Goal: Navigation & Orientation: Find specific page/section

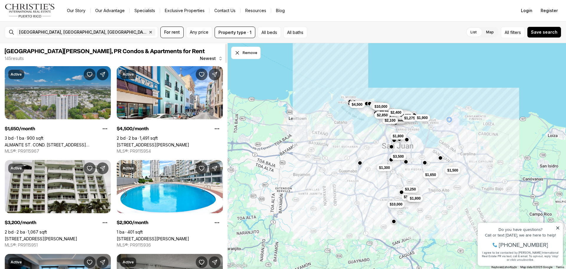
click at [53, 142] on link "ALMANTE ST. COND. [STREET_ADDRESS][PERSON_NAME]" at bounding box center [58, 144] width 106 height 5
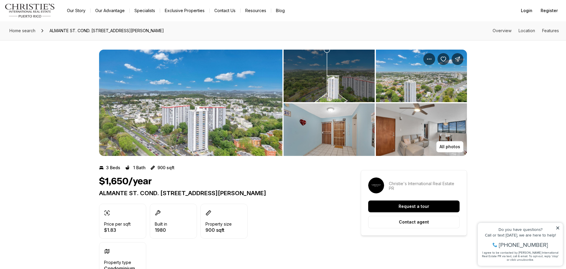
click at [313, 82] on img "View image gallery" at bounding box center [329, 76] width 91 height 52
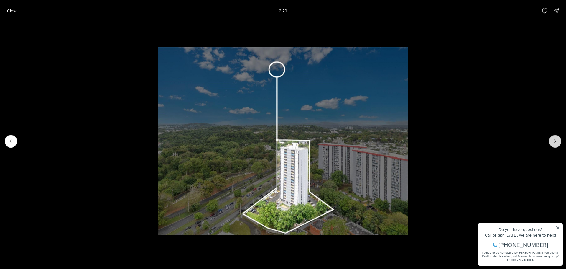
click at [555, 142] on icon "Next slide" at bounding box center [555, 141] width 6 height 6
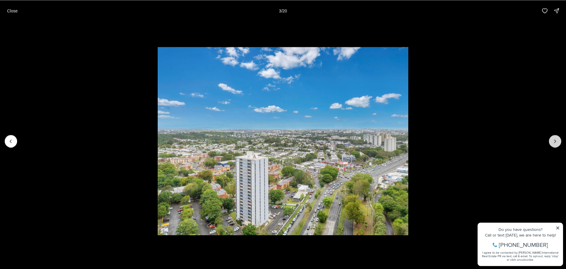
click at [555, 142] on icon "Next slide" at bounding box center [555, 141] width 6 height 6
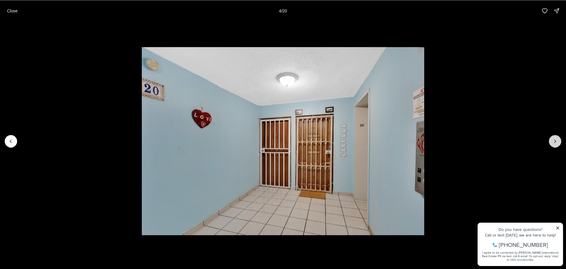
click at [555, 143] on icon "Next slide" at bounding box center [555, 141] width 6 height 6
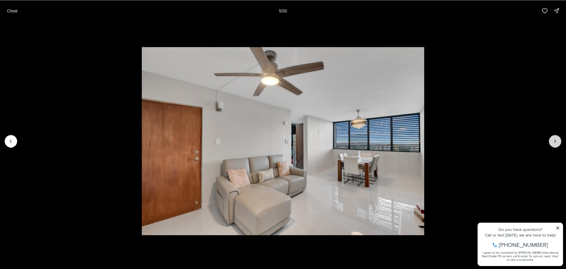
click at [555, 142] on icon "Next slide" at bounding box center [555, 141] width 6 height 6
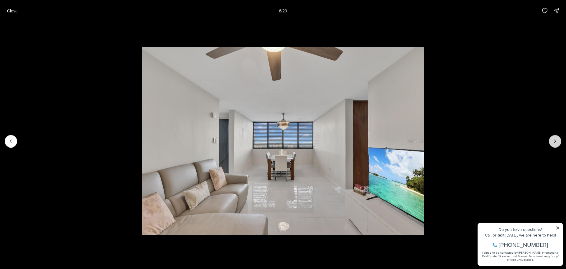
click at [555, 142] on icon "Next slide" at bounding box center [555, 141] width 6 height 6
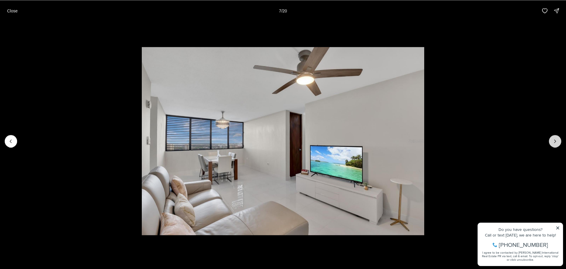
click at [555, 142] on icon "Next slide" at bounding box center [555, 141] width 1 height 3
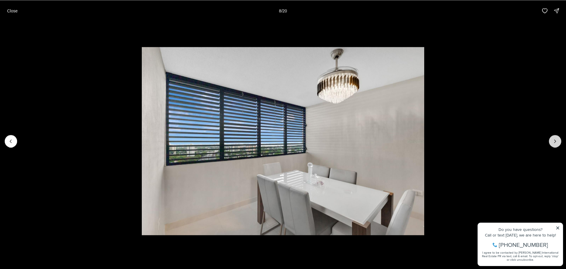
click at [556, 142] on icon "Next slide" at bounding box center [555, 141] width 6 height 6
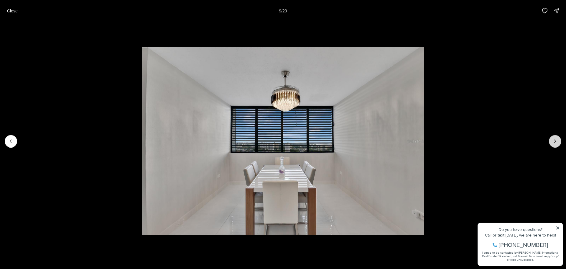
click at [556, 142] on icon "Next slide" at bounding box center [555, 141] width 6 height 6
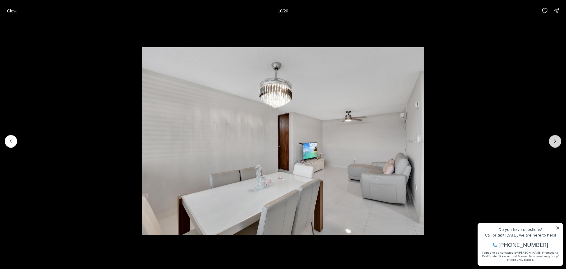
click at [556, 142] on icon "Next slide" at bounding box center [555, 141] width 6 height 6
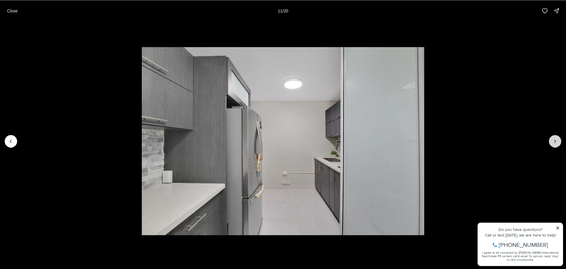
click at [556, 142] on icon "Next slide" at bounding box center [555, 141] width 6 height 6
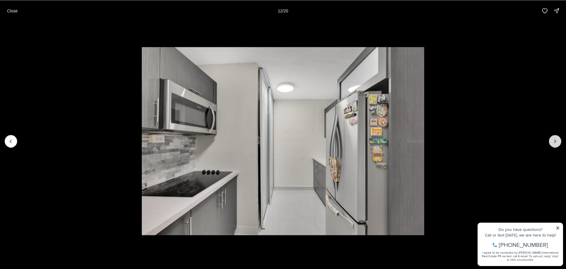
click at [556, 142] on icon "Next slide" at bounding box center [555, 141] width 6 height 6
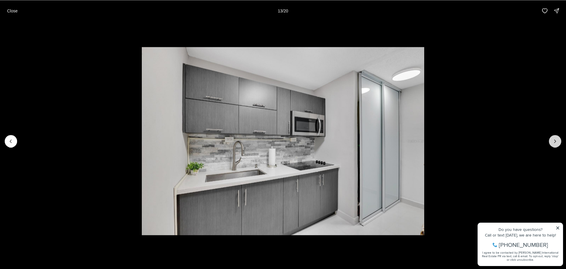
click at [556, 142] on icon "Next slide" at bounding box center [555, 141] width 6 height 6
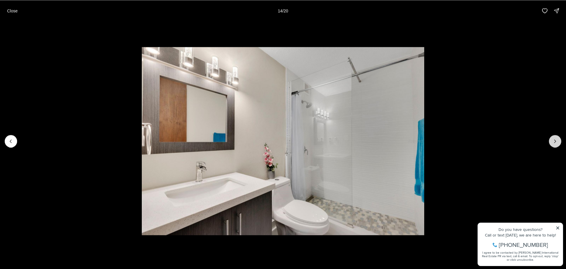
click at [555, 142] on icon "Next slide" at bounding box center [555, 141] width 6 height 6
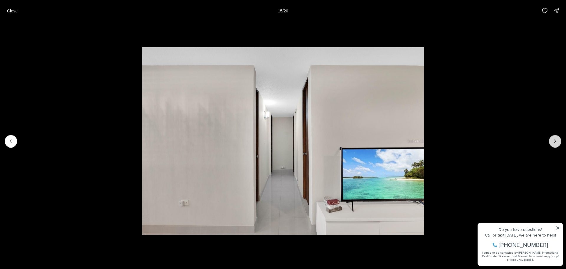
click at [555, 142] on icon "Next slide" at bounding box center [555, 141] width 6 height 6
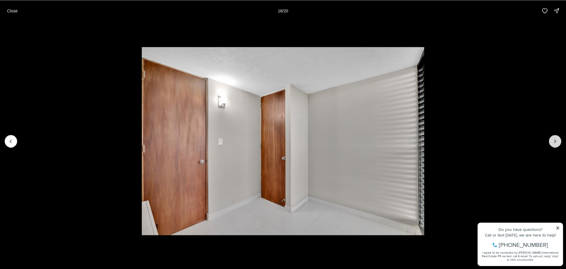
click at [555, 142] on icon "Next slide" at bounding box center [555, 141] width 6 height 6
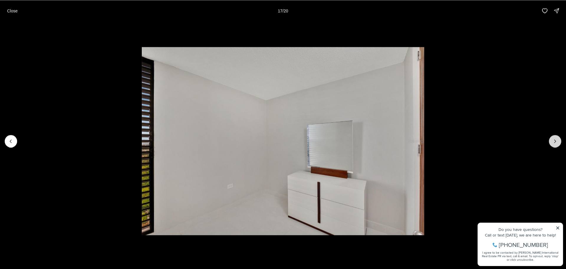
click at [555, 142] on icon "Next slide" at bounding box center [555, 141] width 6 height 6
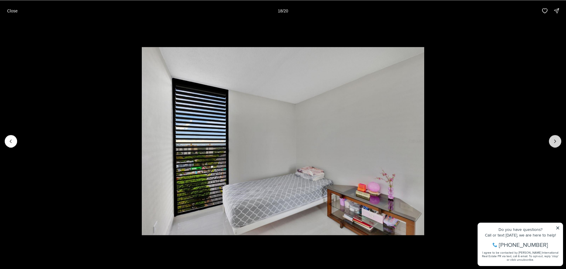
click at [556, 142] on icon "Next slide" at bounding box center [555, 141] width 6 height 6
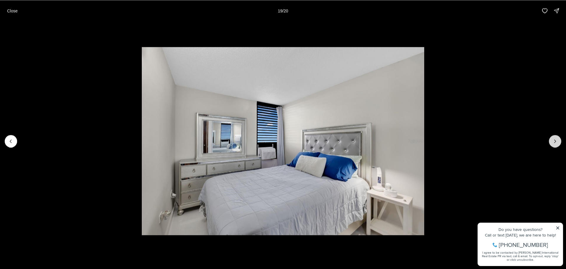
click at [556, 142] on icon "Next slide" at bounding box center [555, 141] width 6 height 6
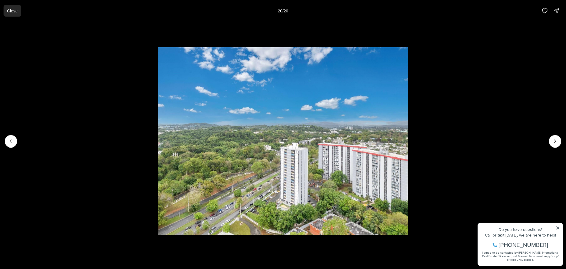
click at [6, 8] on button "Close" at bounding box center [13, 11] width 18 height 12
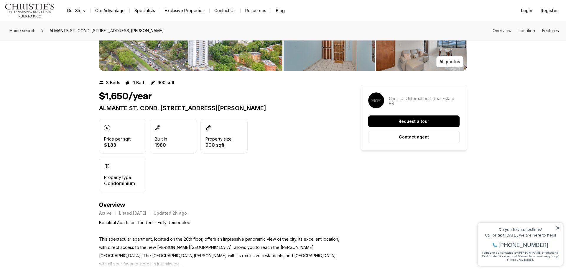
scroll to position [85, 0]
drag, startPoint x: 103, startPoint y: 183, endPoint x: 139, endPoint y: 188, distance: 36.3
click at [139, 188] on div "Property type Condominium" at bounding box center [122, 174] width 47 height 35
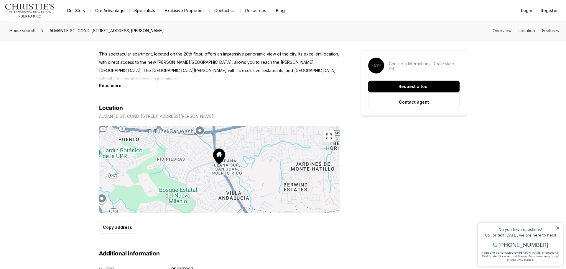
scroll to position [0, 0]
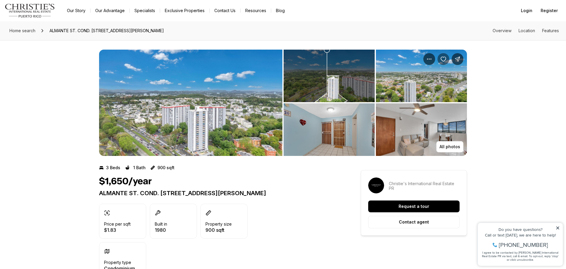
click at [445, 57] on icon "Save Property: ALMANTE ST. COND. GUARIONEZ #APT. 3015" at bounding box center [443, 59] width 5 height 4
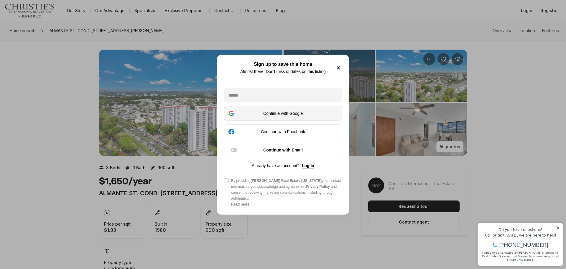
click at [267, 111] on div "Continue with Google" at bounding box center [283, 113] width 110 height 7
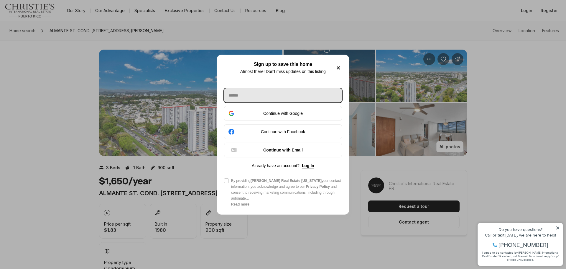
click at [252, 95] on input "text" at bounding box center [283, 95] width 118 height 14
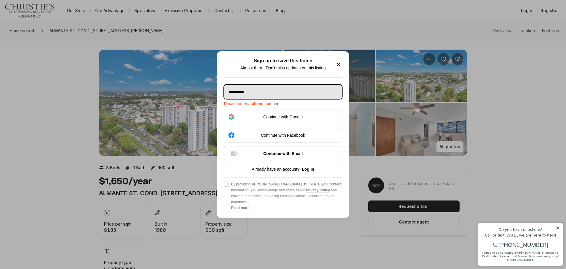
click at [237, 93] on input "**********" at bounding box center [283, 92] width 118 height 14
click at [236, 93] on input "**********" at bounding box center [283, 92] width 118 height 14
click at [244, 92] on input "**********" at bounding box center [283, 92] width 118 height 14
click at [287, 96] on input "**********" at bounding box center [283, 92] width 118 height 14
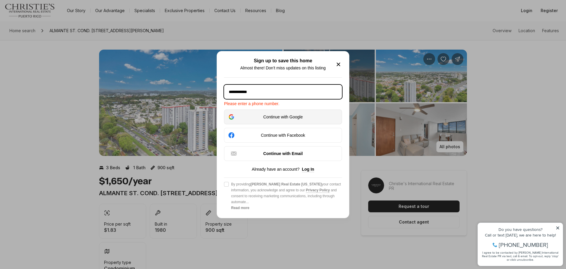
type input "**********"
click at [281, 116] on div "Continue with Google" at bounding box center [283, 116] width 110 height 7
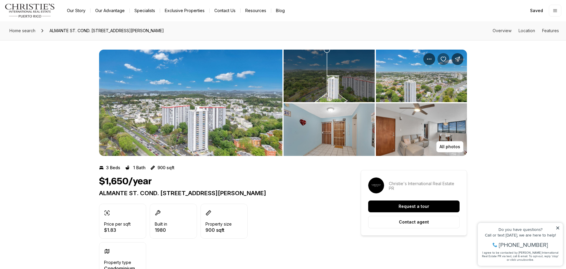
click at [444, 59] on icon "Save Property: ALMANTE ST. COND. GUARIONEZ #APT. 3015" at bounding box center [444, 59] width 6 height 6
click at [35, 31] on span "Home search" at bounding box center [22, 30] width 26 height 5
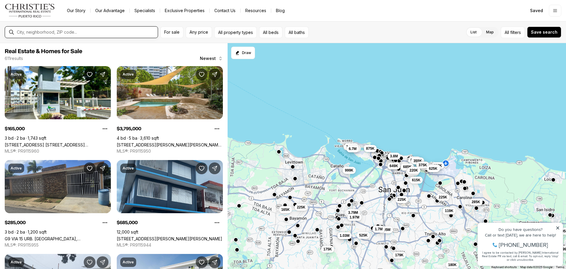
click at [78, 32] on input "text" at bounding box center [86, 31] width 139 height 5
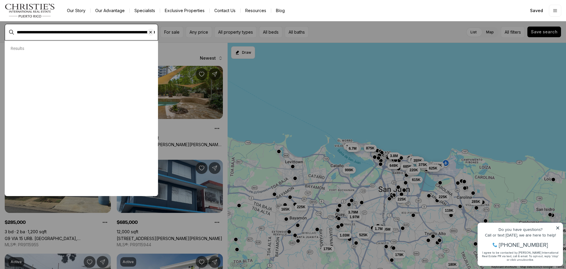
type input "**********"
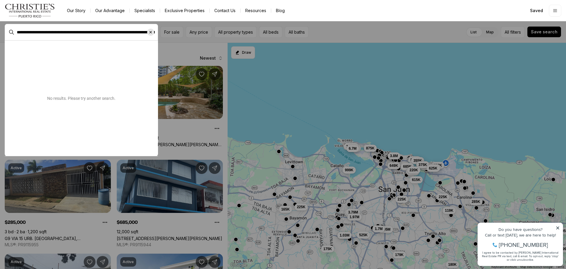
click at [151, 31] on icon "Clear search input" at bounding box center [151, 32] width 2 height 2
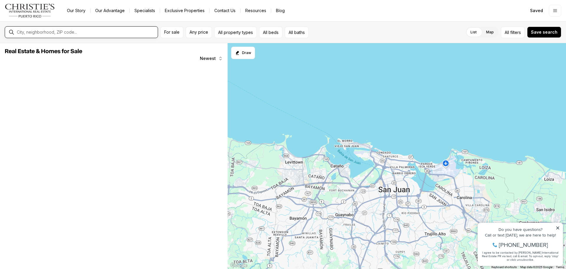
click at [48, 34] on input "text" at bounding box center [86, 31] width 139 height 5
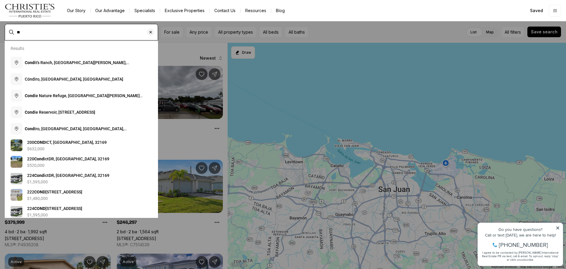
type input "*"
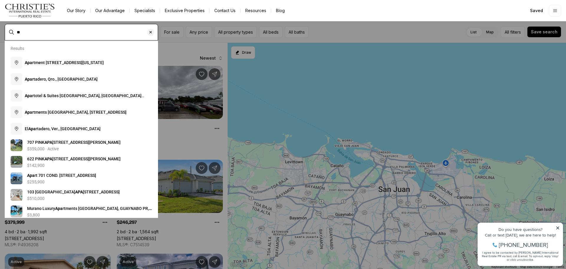
type input "*"
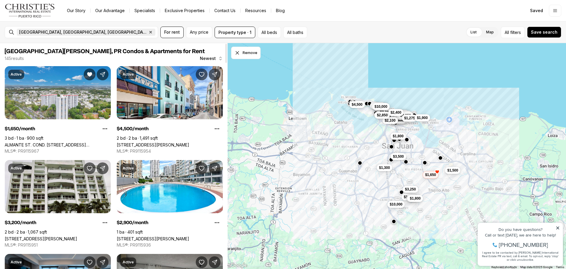
click at [40, 32] on span "[GEOGRAPHIC_DATA], [GEOGRAPHIC_DATA], [GEOGRAPHIC_DATA]" at bounding box center [83, 32] width 128 height 5
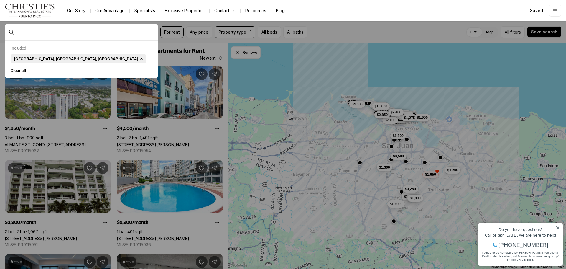
click at [139, 60] on icon "button" at bounding box center [141, 58] width 5 height 5
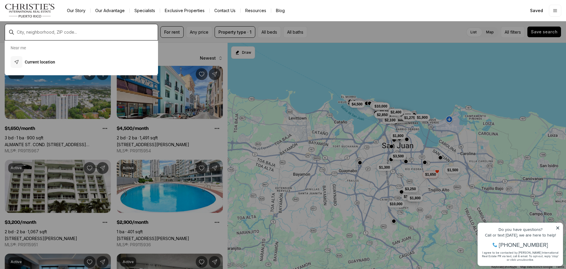
click at [33, 29] on input "text" at bounding box center [86, 31] width 139 height 5
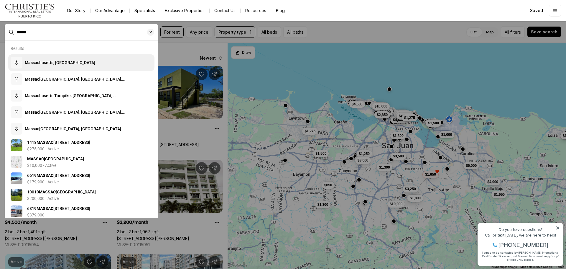
type input "******"
click at [67, 60] on button "[GEOGRAPHIC_DATA], [GEOGRAPHIC_DATA]" at bounding box center [81, 62] width 146 height 17
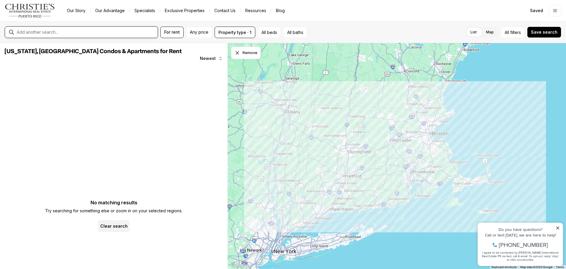
click at [80, 35] on div at bounding box center [85, 32] width 143 height 10
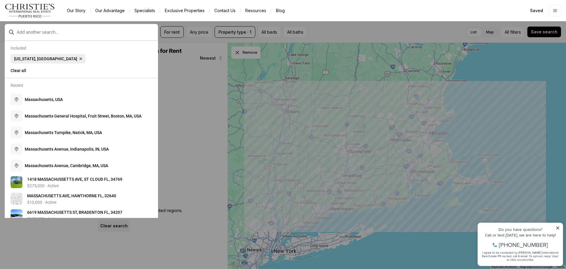
click at [33, 57] on span "[US_STATE], [GEOGRAPHIC_DATA]" at bounding box center [45, 58] width 63 height 5
click at [39, 58] on span "[US_STATE], [GEOGRAPHIC_DATA]" at bounding box center [45, 58] width 63 height 5
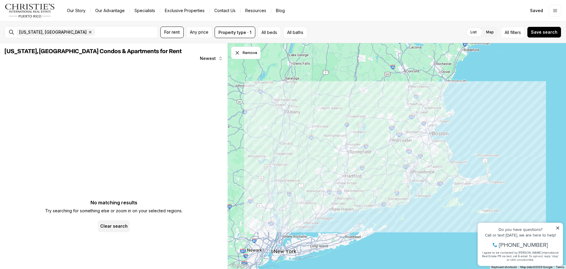
click at [214, 57] on span "Newest" at bounding box center [208, 58] width 16 height 5
click at [93, 73] on div "[US_STATE], [GEOGRAPHIC_DATA] Condos & Apartments for Rent Newest" at bounding box center [114, 101] width 218 height 106
click at [88, 34] on icon "button" at bounding box center [90, 32] width 5 height 5
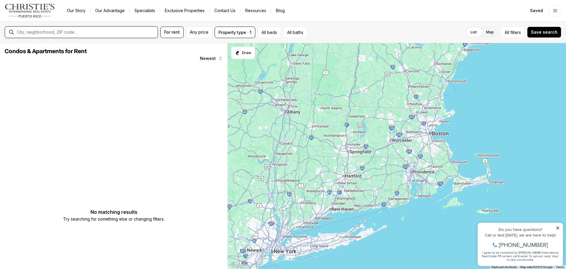
click at [57, 31] on input "text" at bounding box center [86, 31] width 139 height 5
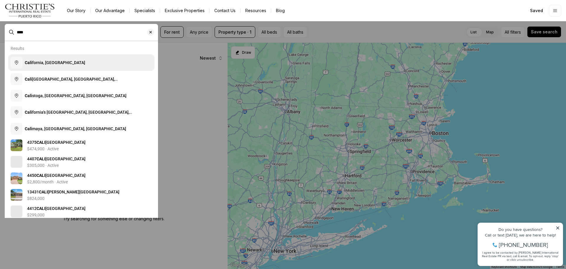
type input "****"
click at [58, 63] on button "Cali fornia, [GEOGRAPHIC_DATA]" at bounding box center [81, 62] width 146 height 17
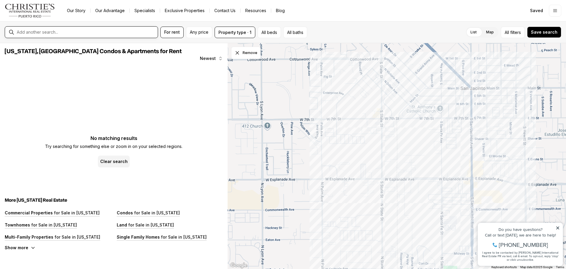
click at [78, 32] on input "text" at bounding box center [86, 31] width 139 height 5
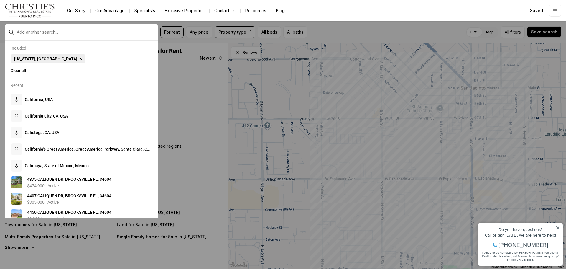
click at [30, 57] on span "[US_STATE], [GEOGRAPHIC_DATA]" at bounding box center [45, 58] width 63 height 5
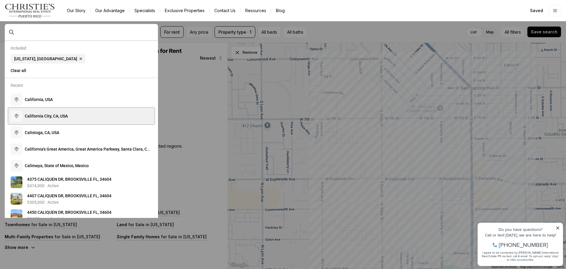
click at [47, 115] on span "C a l i f o r n i a C i t y , C A , U S A" at bounding box center [46, 116] width 43 height 5
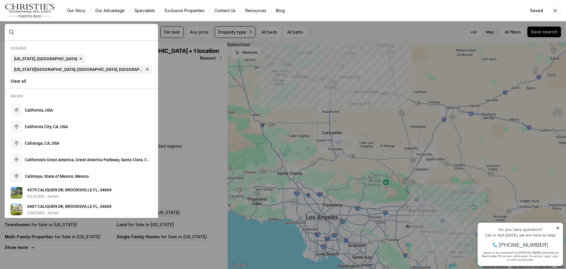
click at [149, 61] on div "[US_STATE], [GEOGRAPHIC_DATA] Remove [US_STATE], [GEOGRAPHIC_DATA] [US_STATE][G…" at bounding box center [82, 64] width 142 height 20
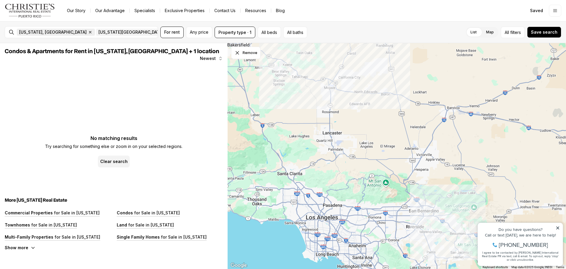
click at [88, 34] on icon "button" at bounding box center [90, 32] width 5 height 5
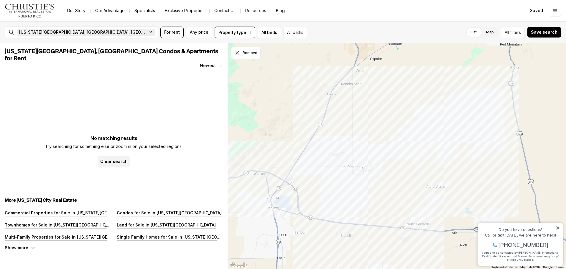
click at [46, 30] on span "[US_STATE][GEOGRAPHIC_DATA], [GEOGRAPHIC_DATA], [GEOGRAPHIC_DATA]" at bounding box center [83, 32] width 128 height 5
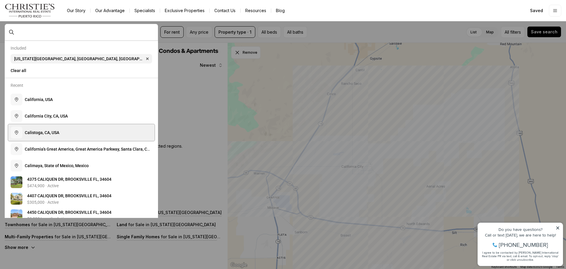
click at [65, 128] on button "C a l i s t o g a , C A , U S A" at bounding box center [81, 132] width 146 height 17
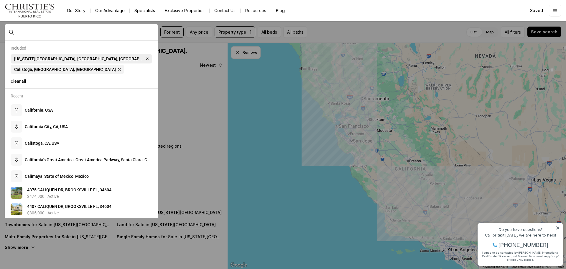
click at [147, 59] on icon "button" at bounding box center [148, 59] width 2 height 2
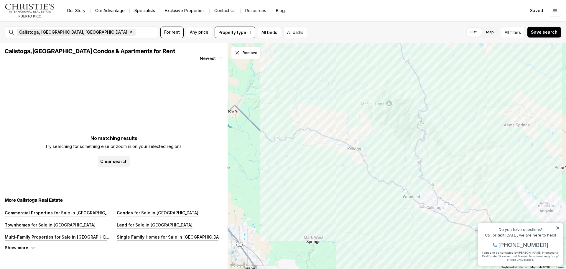
click at [129, 32] on icon "button" at bounding box center [131, 32] width 5 height 5
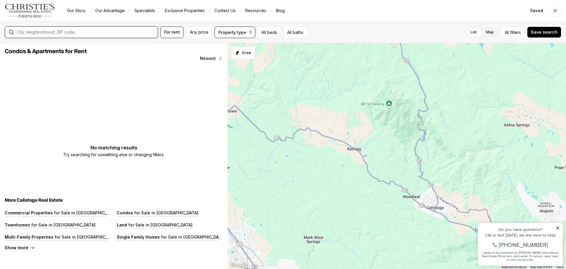
click at [58, 32] on input "text" at bounding box center [86, 31] width 139 height 5
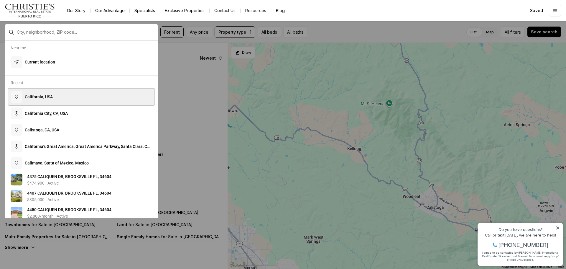
click at [57, 99] on button "C a l i f o r n i a , U S A" at bounding box center [81, 96] width 146 height 17
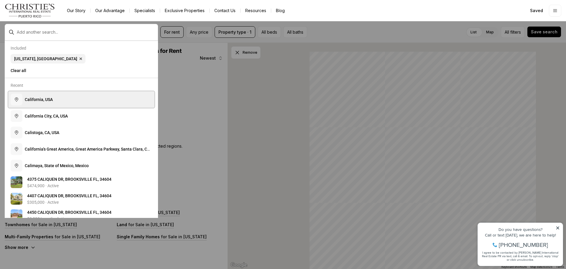
click at [60, 96] on button "C a l i f o r n i a , U S A" at bounding box center [81, 99] width 146 height 17
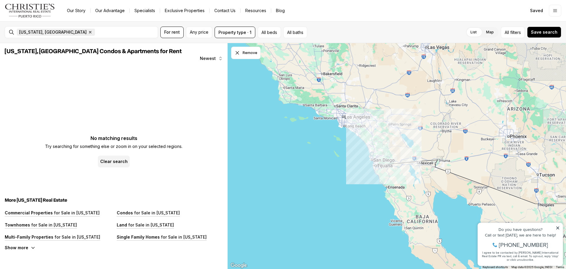
click at [88, 32] on icon "button" at bounding box center [90, 32] width 5 height 5
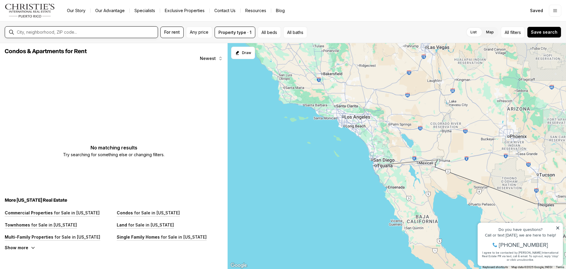
click at [42, 32] on input "text" at bounding box center [86, 31] width 139 height 5
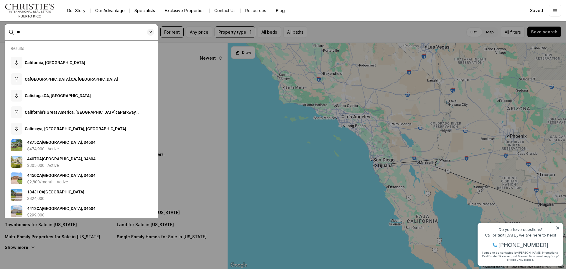
type input "*"
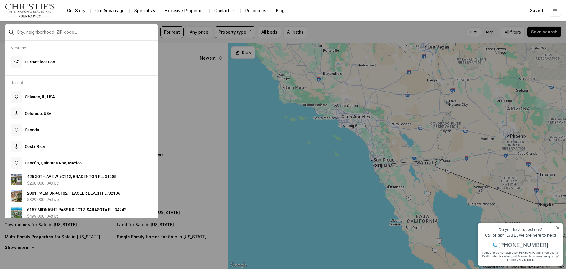
click at [48, 37] on div at bounding box center [81, 32] width 153 height 17
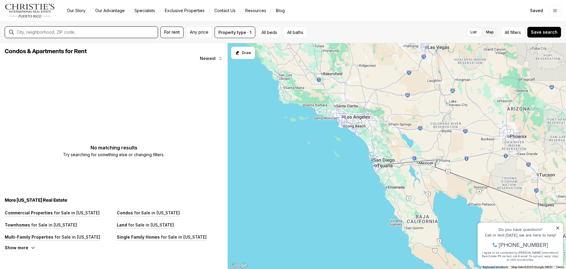
click at [39, 33] on input "text" at bounding box center [86, 31] width 139 height 5
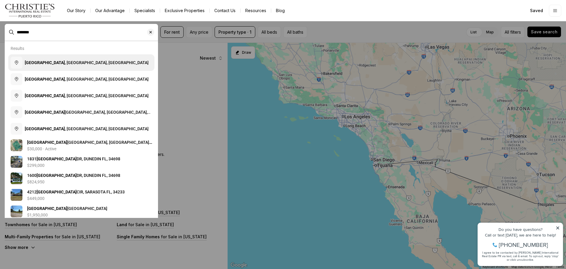
type input "********"
click at [44, 62] on span "[GEOGRAPHIC_DATA] , [GEOGRAPHIC_DATA], [GEOGRAPHIC_DATA]" at bounding box center [87, 62] width 124 height 5
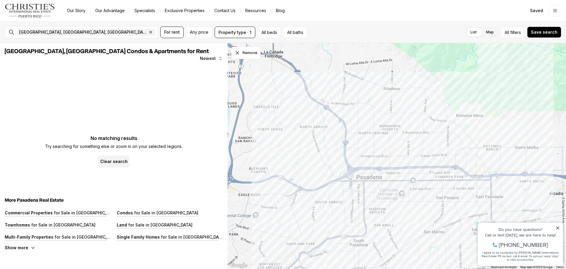
click at [81, 36] on div "[GEOGRAPHIC_DATA], [GEOGRAPHIC_DATA], [GEOGRAPHIC_DATA] Remove [GEOGRAPHIC_DATA…" at bounding box center [85, 32] width 143 height 12
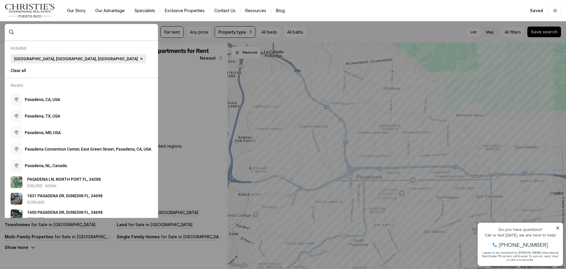
click at [141, 58] on icon "button" at bounding box center [142, 59] width 2 height 2
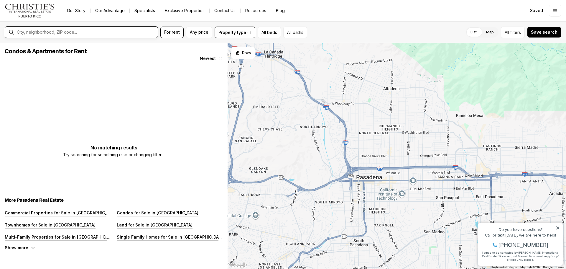
click at [83, 32] on input "text" at bounding box center [86, 31] width 139 height 5
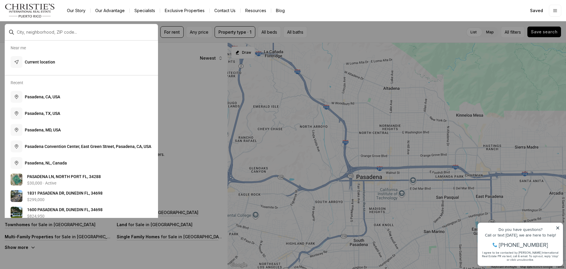
click at [45, 35] on div at bounding box center [85, 32] width 143 height 10
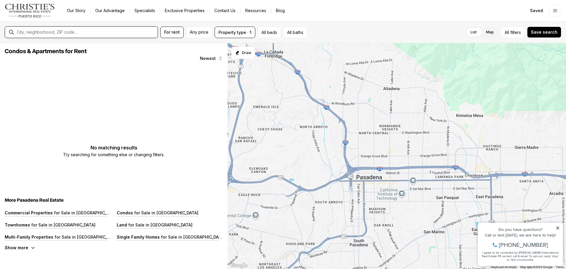
click at [40, 32] on input "text" at bounding box center [86, 31] width 139 height 5
